Goal: Transaction & Acquisition: Purchase product/service

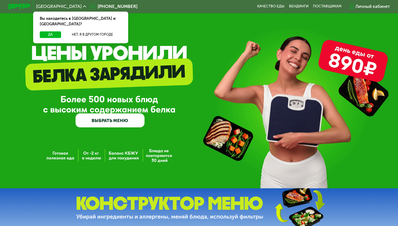
click at [101, 34] on div "Да Нет, я в другом городе" at bounding box center [80, 37] width 97 height 12
click at [101, 32] on button "Нет, я в другом городе" at bounding box center [92, 34] width 58 height 7
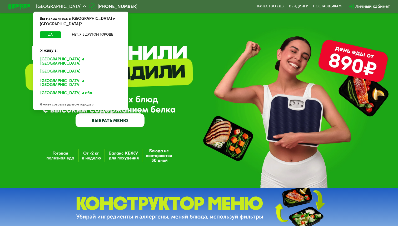
click at [63, 68] on div "[GEOGRAPHIC_DATA] и [GEOGRAPHIC_DATA]." at bounding box center [80, 72] width 86 height 9
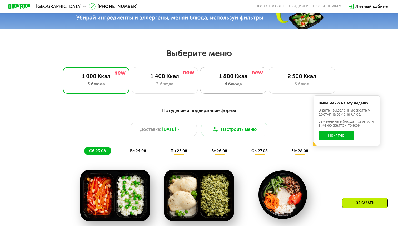
scroll to position [199, 0]
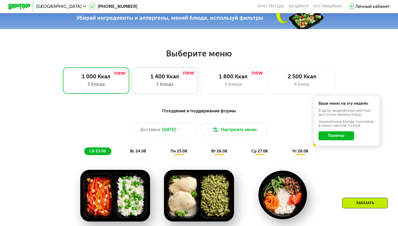
click at [191, 80] on div "1 400 Ккал" at bounding box center [164, 76] width 55 height 7
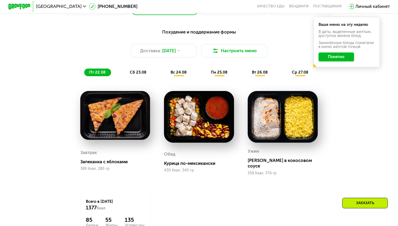
scroll to position [277, 0]
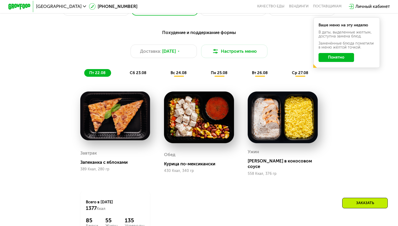
click at [343, 56] on button "Понятно" at bounding box center [337, 57] width 36 height 9
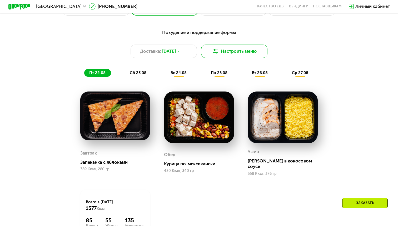
click at [246, 55] on button "Настроить меню" at bounding box center [234, 51] width 66 height 13
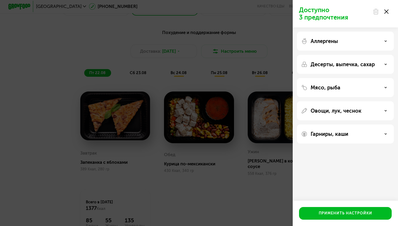
click at [325, 41] on p "Аллергены" at bounding box center [324, 41] width 27 height 6
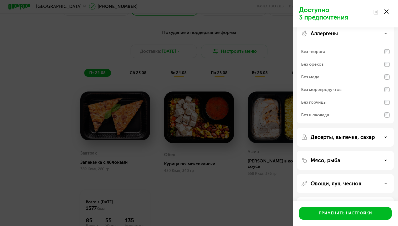
scroll to position [11, 0]
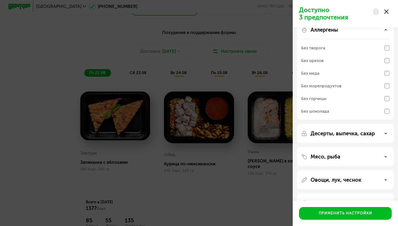
click at [332, 32] on p "Аллергены" at bounding box center [324, 30] width 27 height 6
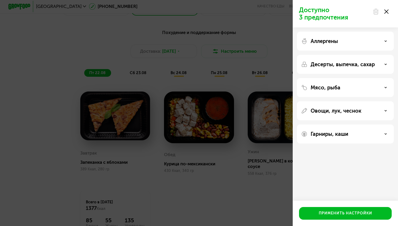
scroll to position [0, 0]
click at [335, 110] on p "Овощи, лук, чеснок" at bounding box center [336, 110] width 51 height 6
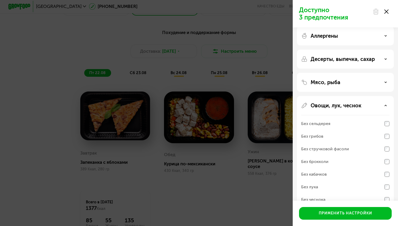
scroll to position [7, 0]
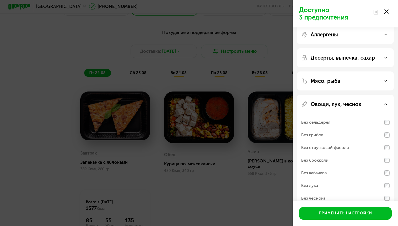
click at [338, 129] on div "Без сельдерея" at bounding box center [345, 135] width 88 height 13
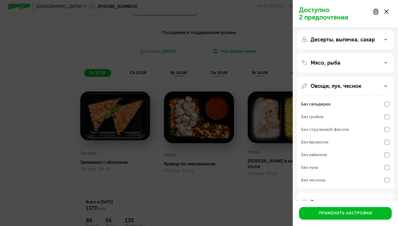
scroll to position [25, 0]
click at [333, 173] on div "Без лука" at bounding box center [345, 179] width 88 height 13
click at [333, 178] on div "Без чеснока" at bounding box center [345, 179] width 88 height 13
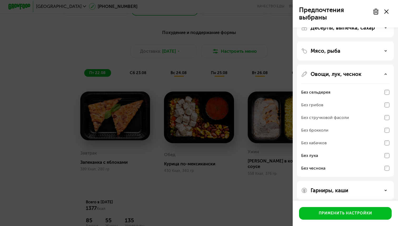
scroll to position [41, 0]
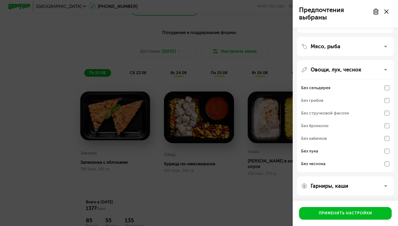
click at [337, 71] on p "Овощи, лук, чеснок" at bounding box center [336, 69] width 51 height 6
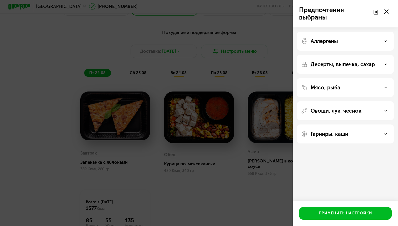
scroll to position [0, 0]
click at [334, 86] on p "Мясо, рыба" at bounding box center [326, 87] width 30 height 6
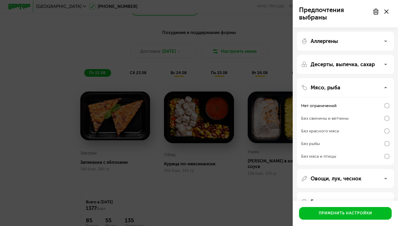
click at [334, 119] on div "Без свинины и ветчины" at bounding box center [324, 118] width 47 height 6
click at [332, 118] on div "Без свинины и ветчины" at bounding box center [324, 118] width 47 height 6
click at [319, 108] on div "Нет ограничений" at bounding box center [319, 105] width 36 height 6
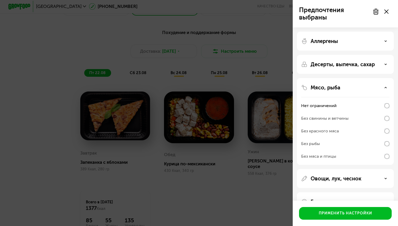
click at [328, 87] on p "Мясо, рыба" at bounding box center [326, 87] width 30 height 6
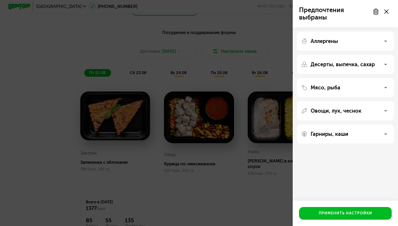
click at [338, 129] on div "Гарниры, каши" at bounding box center [345, 133] width 97 height 19
click at [338, 134] on p "Гарниры, каши" at bounding box center [330, 134] width 38 height 6
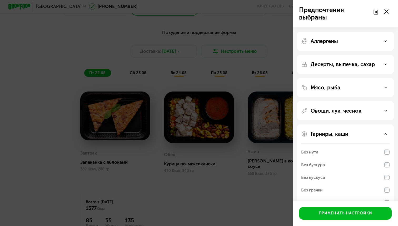
click at [339, 113] on p "Овощи, лук, чеснок" at bounding box center [336, 110] width 51 height 6
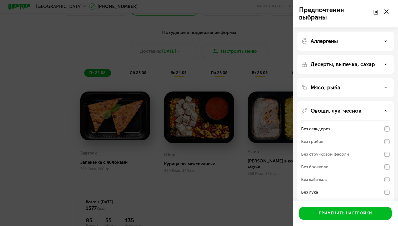
click at [353, 65] on p "Десерты, выпечка, сахар" at bounding box center [343, 64] width 64 height 6
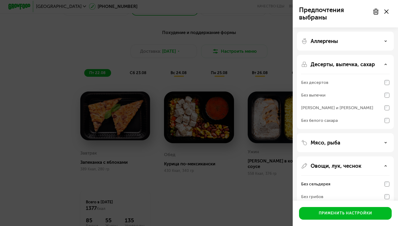
click at [344, 120] on div "Без белого сахара" at bounding box center [345, 120] width 88 height 13
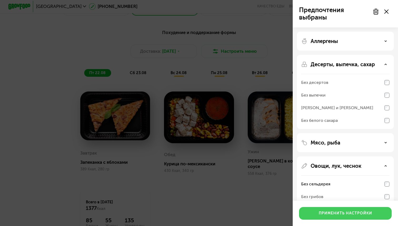
click at [341, 214] on div "Применить настройки" at bounding box center [345, 212] width 53 height 5
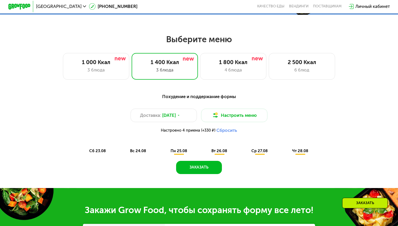
scroll to position [213, 0]
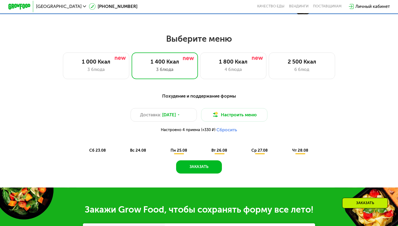
click at [98, 150] on span "сб 23.08" at bounding box center [97, 150] width 17 height 5
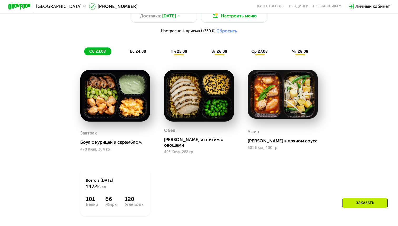
scroll to position [307, 0]
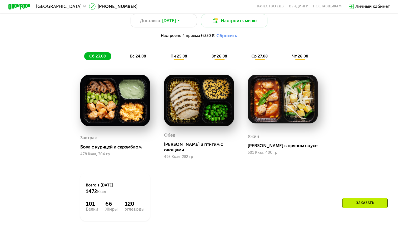
click at [166, 59] on div "вс 24.08" at bounding box center [179, 56] width 27 height 8
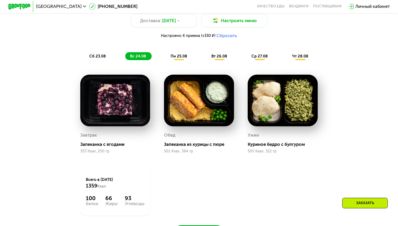
click at [176, 57] on span "пн 25.08" at bounding box center [179, 56] width 17 height 5
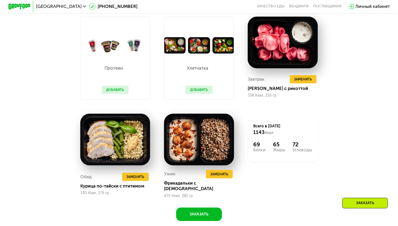
scroll to position [364, 0]
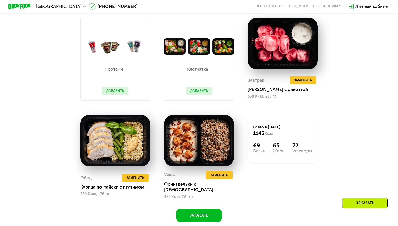
click at [120, 91] on button "Добавить" at bounding box center [115, 91] width 27 height 8
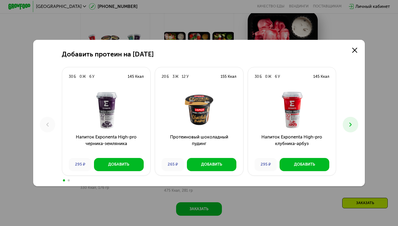
scroll to position [374, 0]
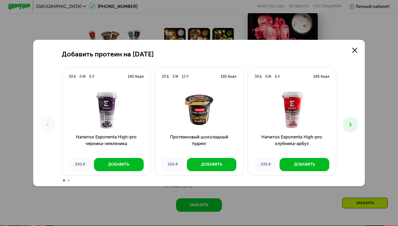
click at [350, 125] on use at bounding box center [350, 124] width 2 height 4
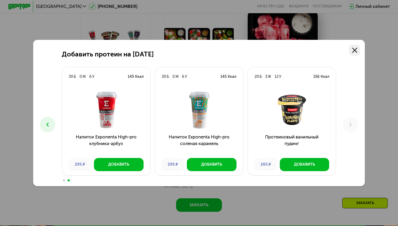
click at [357, 49] on icon at bounding box center [354, 50] width 5 height 5
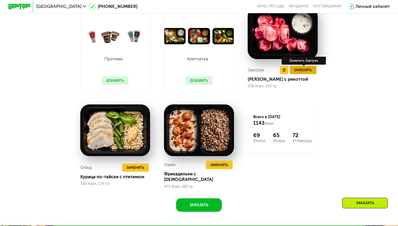
click at [306, 69] on span "Заменить" at bounding box center [303, 70] width 18 height 6
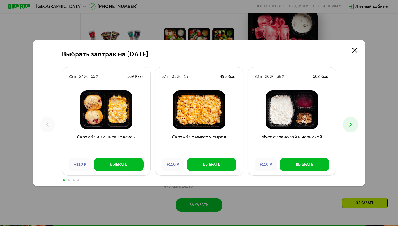
click at [349, 123] on icon at bounding box center [350, 124] width 7 height 7
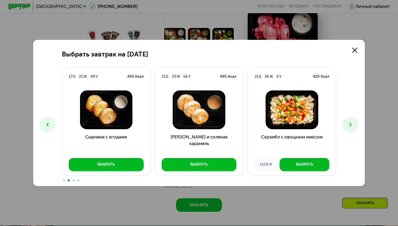
click at [349, 123] on icon at bounding box center [350, 124] width 7 height 7
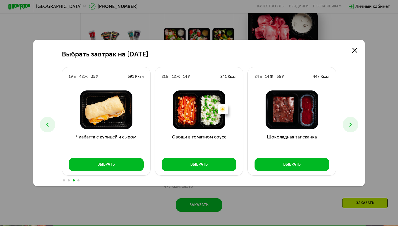
click at [349, 123] on icon at bounding box center [350, 124] width 7 height 7
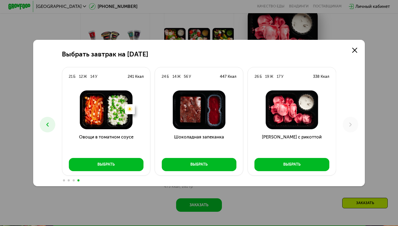
click at [49, 121] on button at bounding box center [48, 125] width 16 height 16
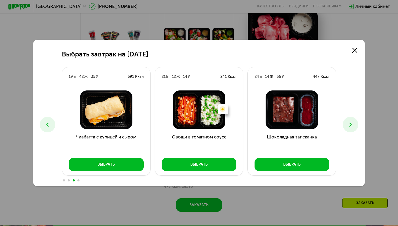
click at [49, 121] on button at bounding box center [48, 125] width 16 height 16
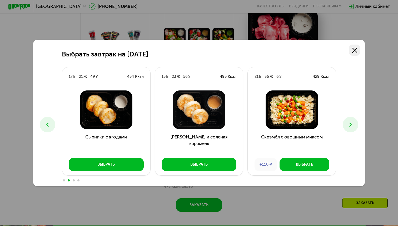
click at [352, 49] on icon at bounding box center [354, 50] width 5 height 5
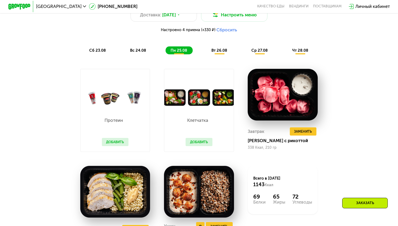
scroll to position [301, 0]
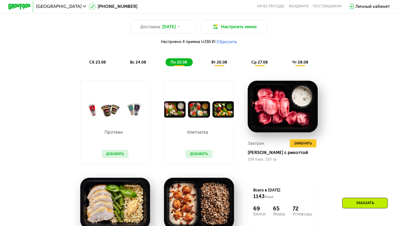
click at [247, 65] on div "вт 26.08" at bounding box center [260, 62] width 27 height 8
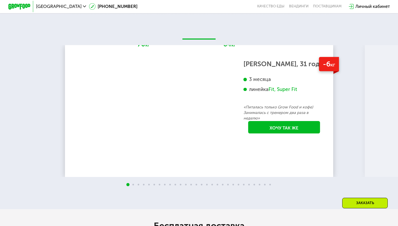
scroll to position [970, 0]
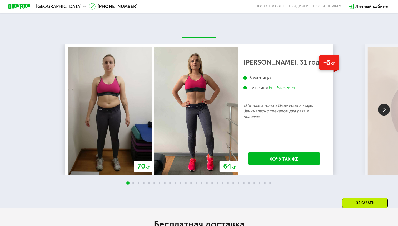
click at [381, 104] on img at bounding box center [384, 109] width 12 height 12
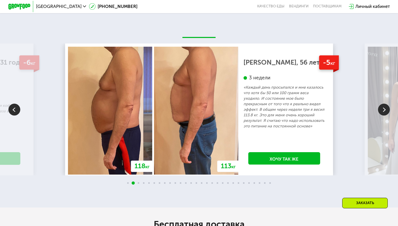
click at [381, 104] on img at bounding box center [384, 109] width 12 height 12
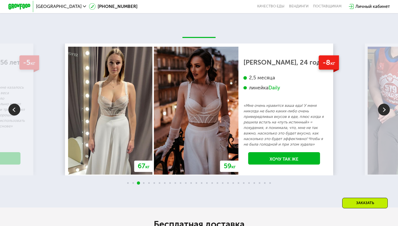
click at [381, 104] on img at bounding box center [384, 109] width 12 height 12
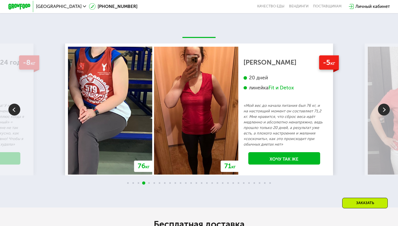
click at [381, 104] on img at bounding box center [384, 109] width 12 height 12
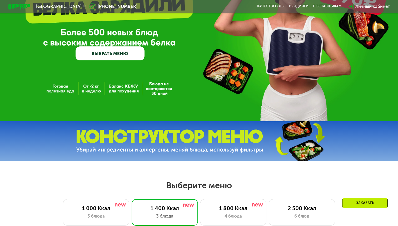
scroll to position [0, 0]
